Goal: Find specific page/section: Find specific page/section

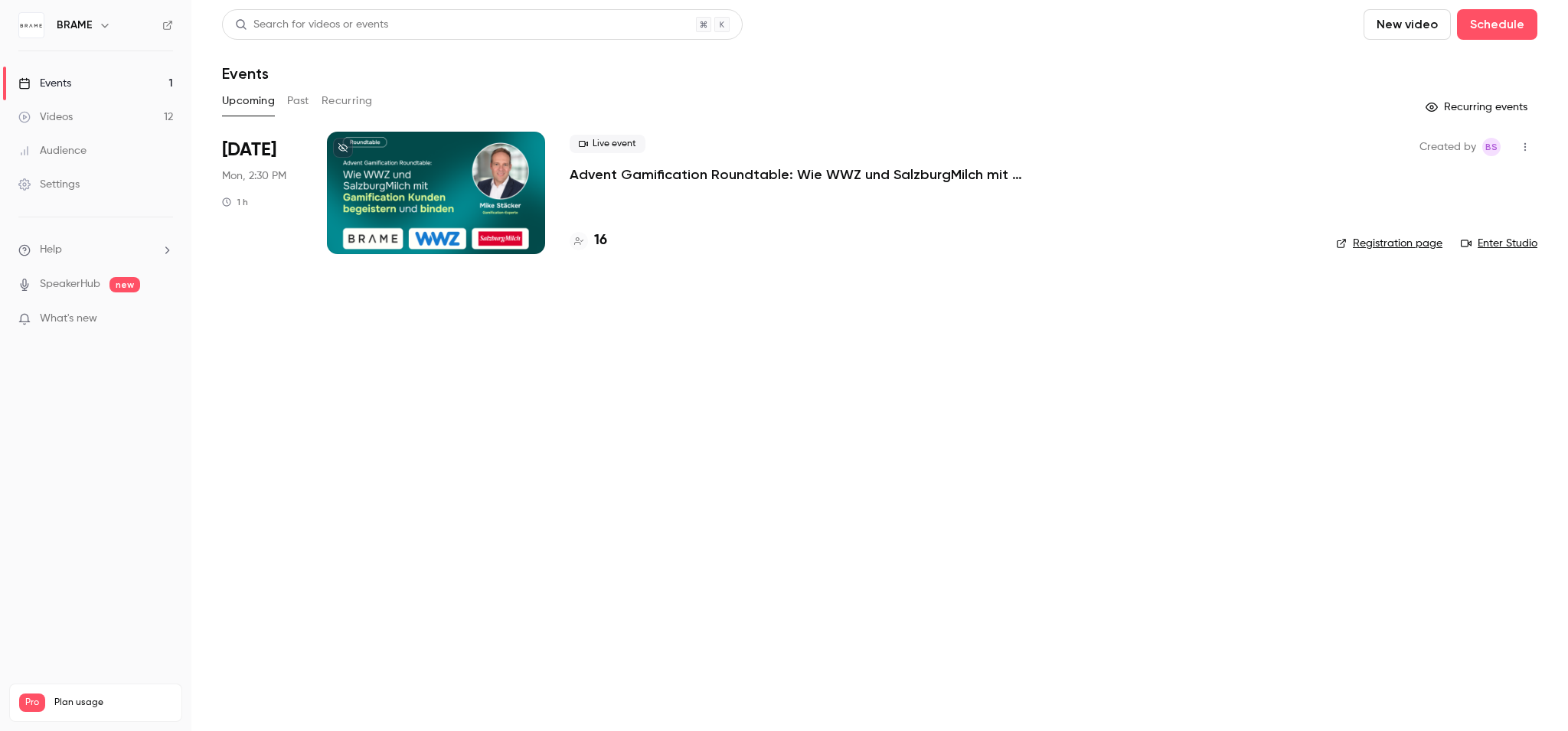
click at [606, 179] on p "Advent Gamification Roundtable: Wie WWZ und SalzburgMilch mit Gamification Kund…" at bounding box center [799, 174] width 459 height 18
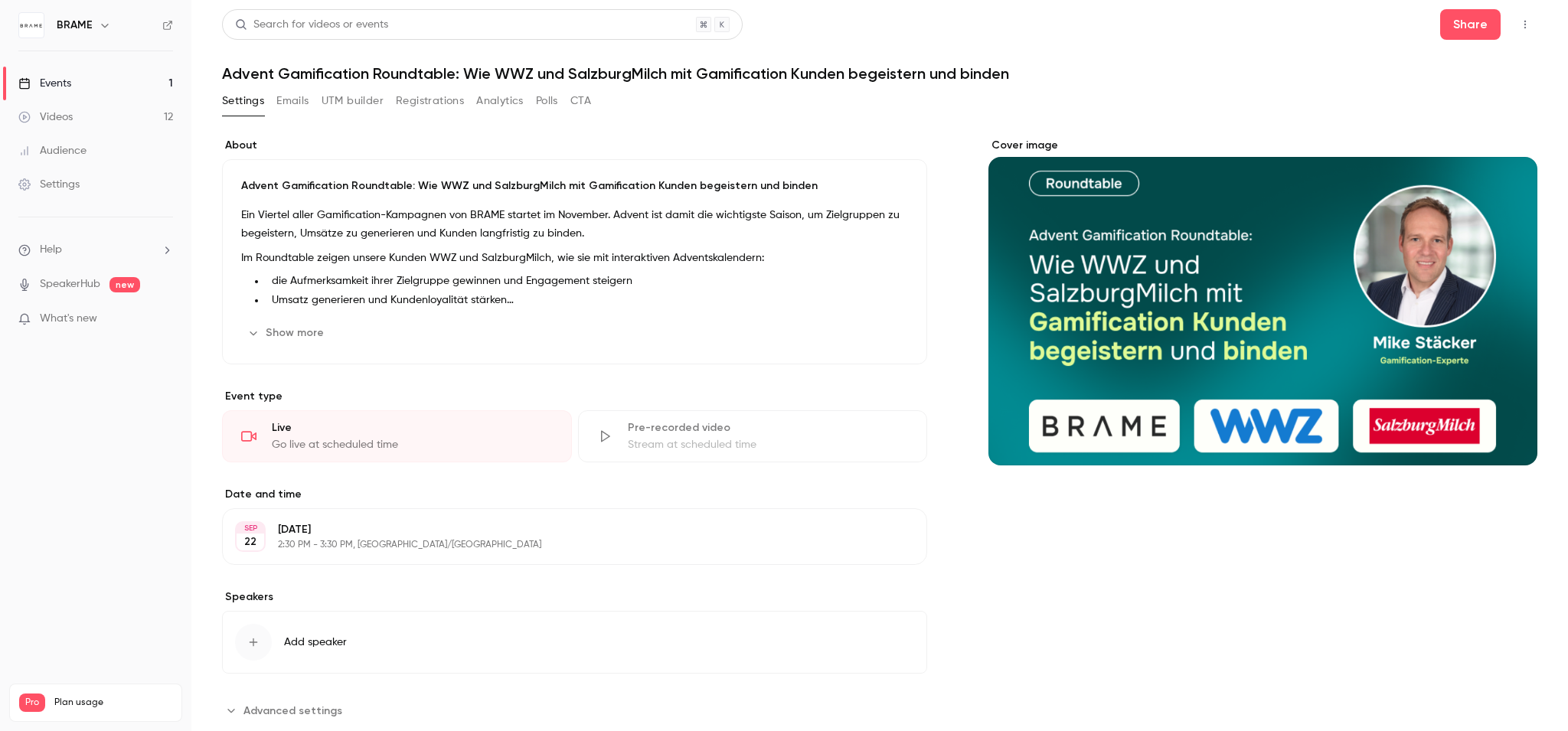
click at [236, 70] on h1 "Advent Gamification Roundtable: Wie WWZ und SalzburgMilch mit Gamification Kund…" at bounding box center [880, 74] width 1315 height 18
drag, startPoint x: 236, startPoint y: 70, endPoint x: 446, endPoint y: 70, distance: 210.0
click at [453, 72] on h1 "Advent Gamification Roundtable: Wie WWZ und SalzburgMilch mit Gamification Kund…" at bounding box center [880, 74] width 1315 height 18
copy h1 "Advent Gamification Roundtable:"
click at [473, 75] on h1 "Advent Gamification Roundtable: Wie WWZ und SalzburgMilch mit Gamification Kund…" at bounding box center [880, 74] width 1315 height 18
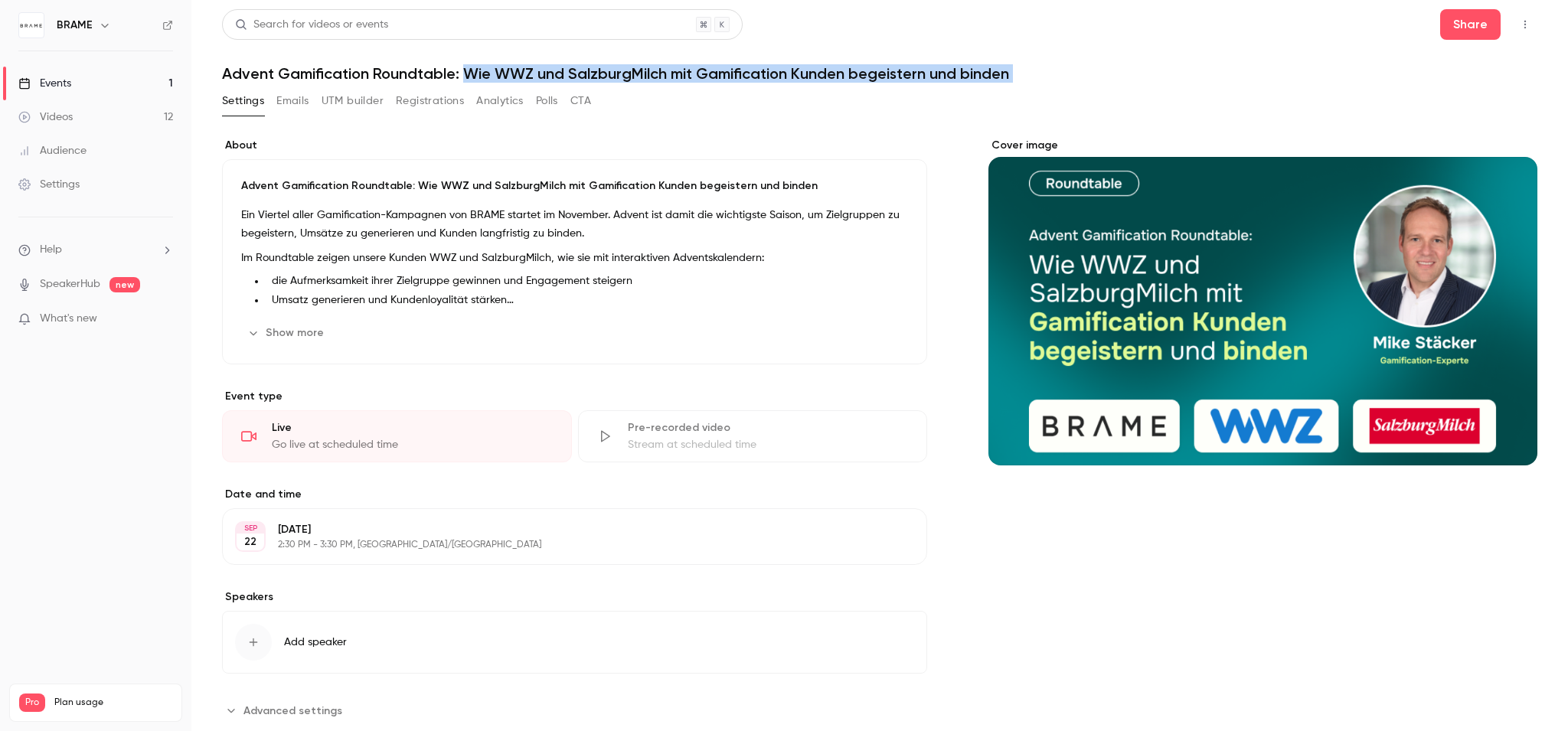
drag, startPoint x: 473, startPoint y: 75, endPoint x: 940, endPoint y: 96, distance: 467.5
click at [940, 96] on div "Search for videos or events Share Advent Gamification Roundtable: Wie WWZ und S…" at bounding box center [880, 383] width 1315 height 749
copy div "Wie WWZ und SalzburgMilch mit Gamification Kunden begeistern und binden Setting…"
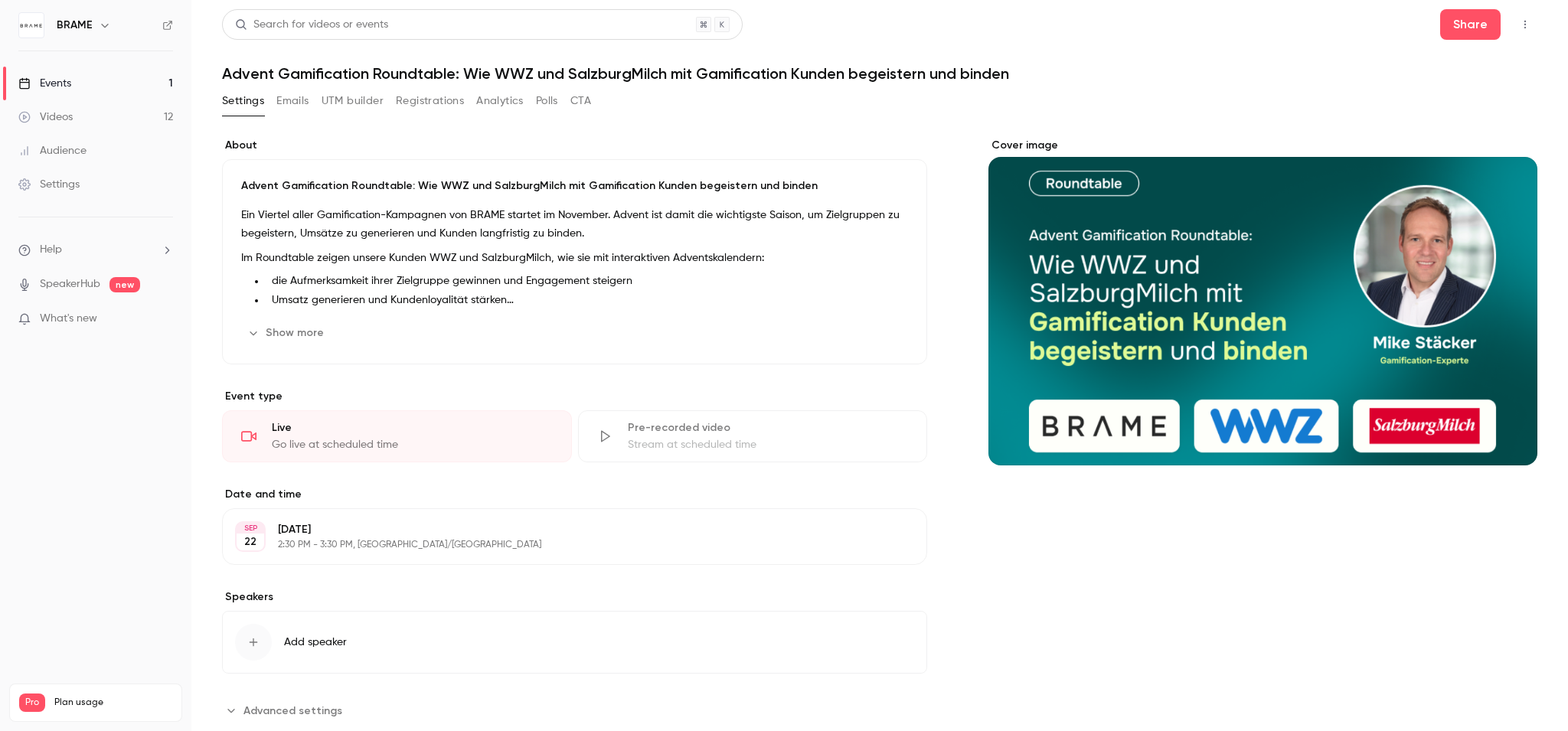
click at [285, 63] on header "Search for videos or events Share Advent Gamification Roundtable: Wie WWZ und S…" at bounding box center [880, 46] width 1315 height 74
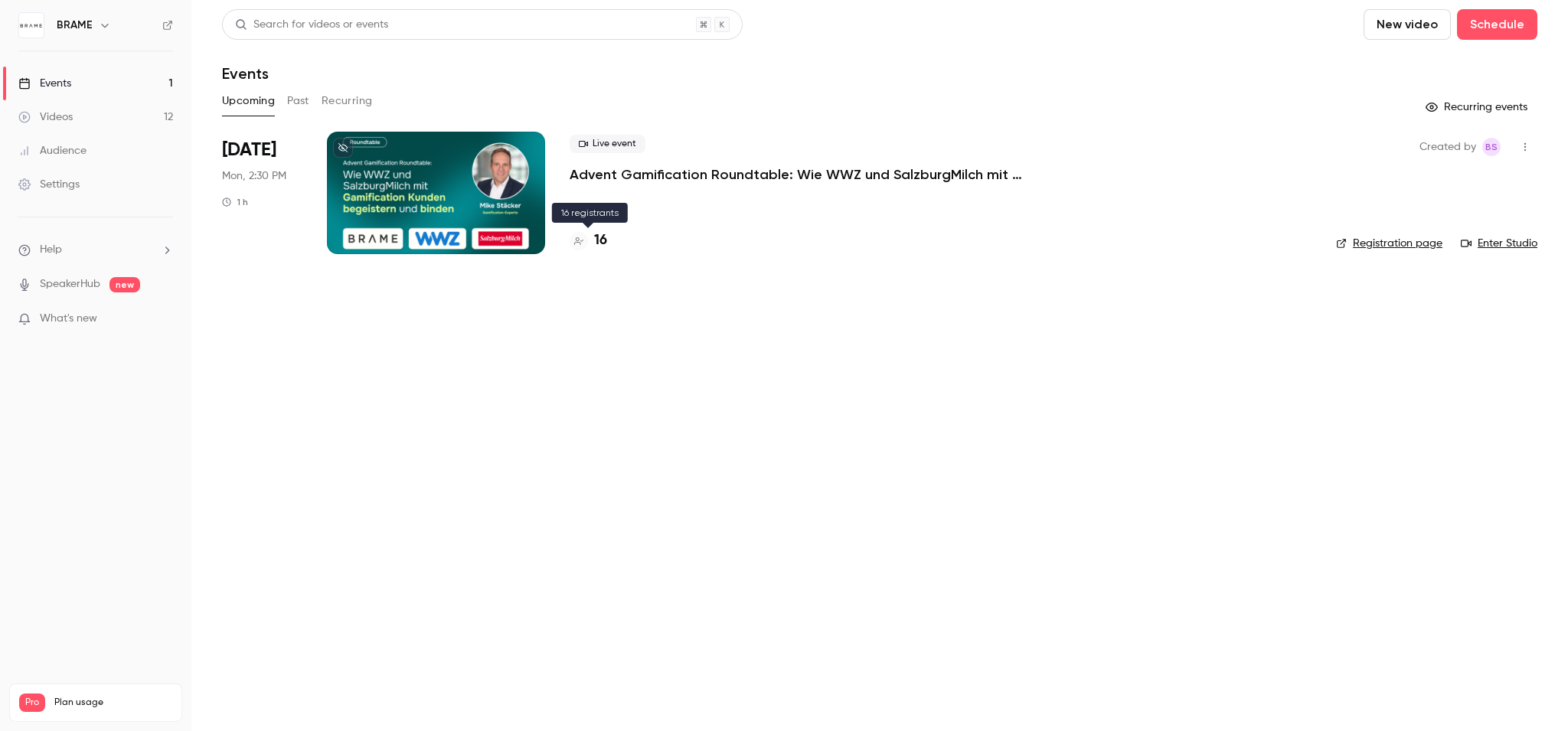
click at [606, 245] on h4 "16" at bounding box center [600, 241] width 13 height 20
click at [648, 169] on p "Advent Gamification Roundtable: Wie WWZ und SalzburgMilch mit Gamification Kund…" at bounding box center [799, 174] width 459 height 18
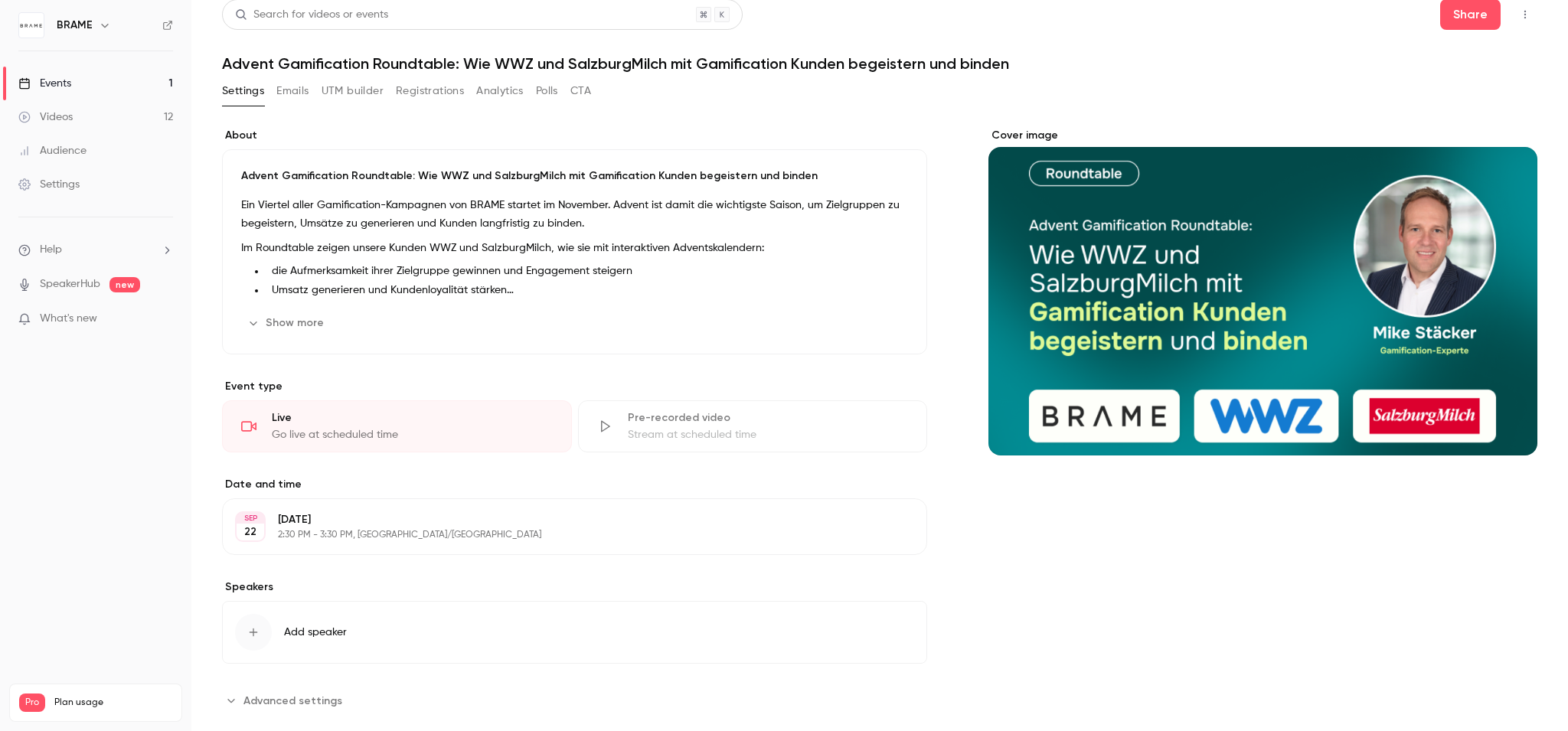
scroll to position [36, 0]
